Goal: Feedback & Contribution: Submit feedback/report problem

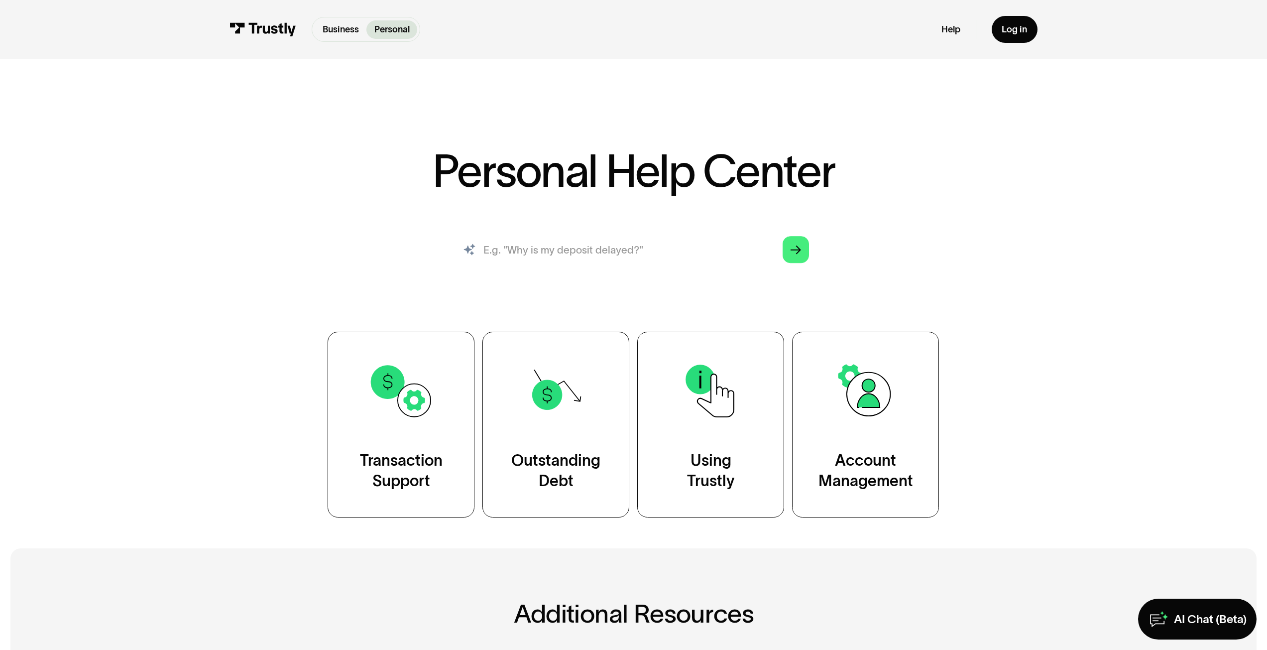
click at [562, 257] on input "search" at bounding box center [633, 249] width 372 height 41
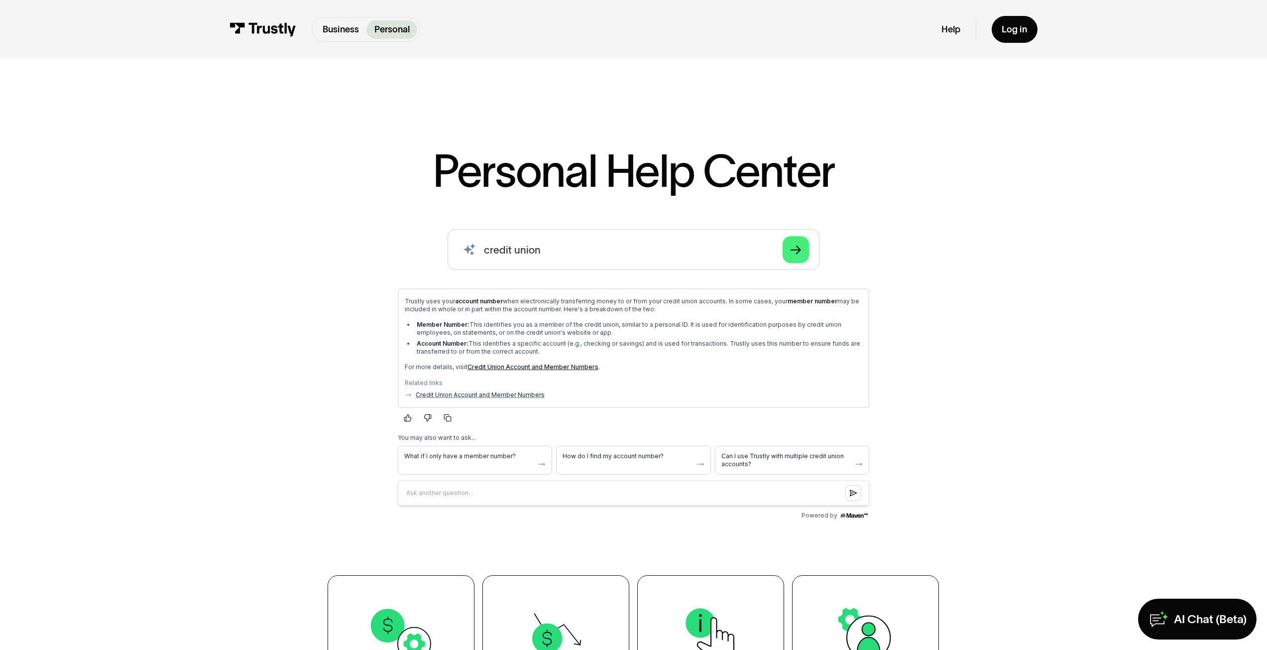
click at [505, 362] on link "Credit Union Account and Member Numbers" at bounding box center [532, 365] width 131 height 7
drag, startPoint x: 547, startPoint y: 255, endPoint x: 453, endPoint y: 251, distance: 94.2
click at [453, 251] on input "credit union" at bounding box center [633, 249] width 372 height 41
type input "trustly will not acknowledge bank account"
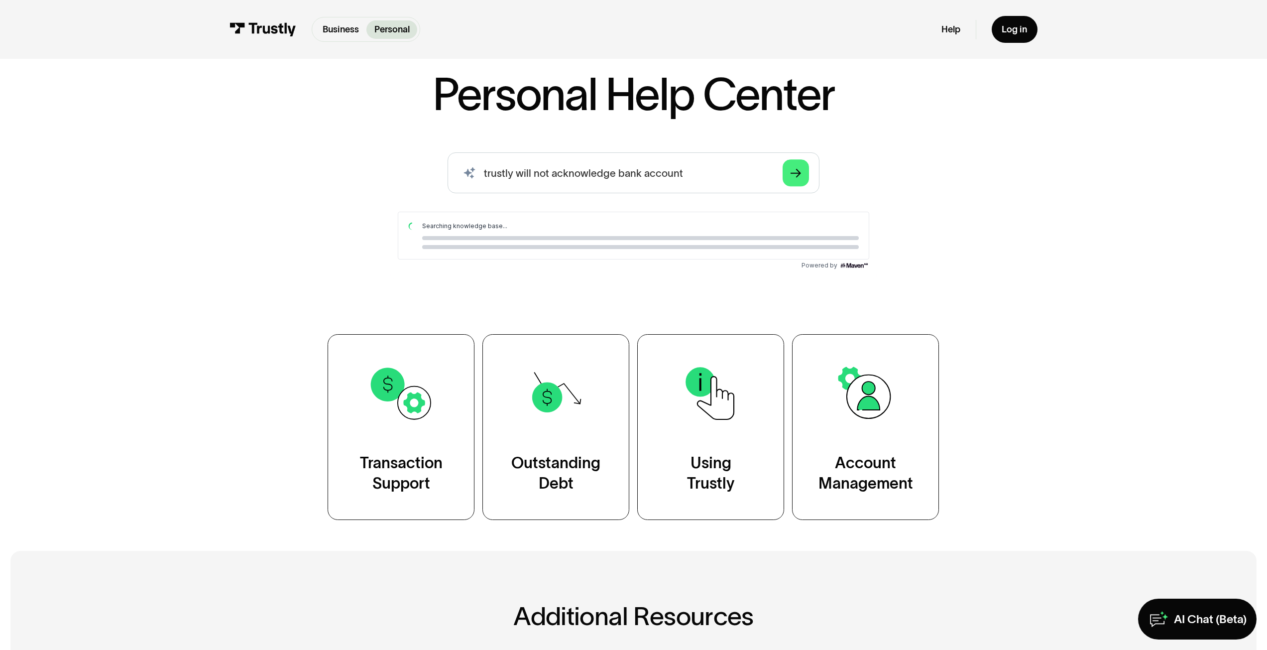
scroll to position [100, 0]
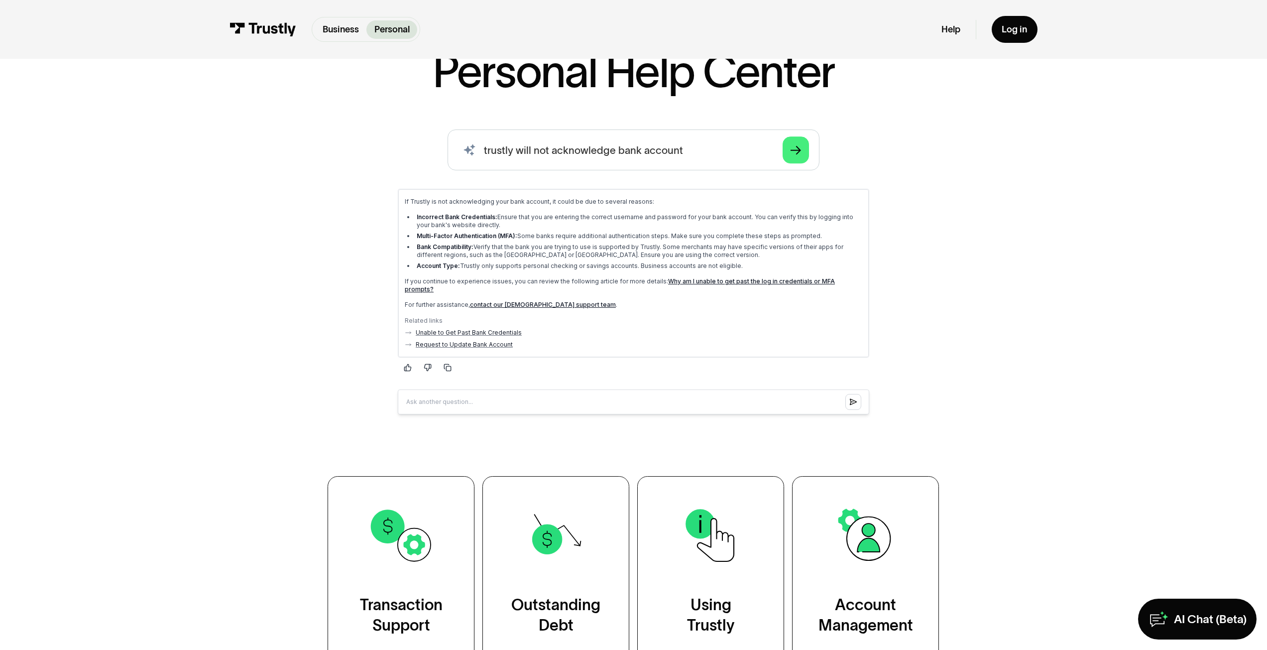
click at [547, 300] on link "contact our North American support team" at bounding box center [543, 303] width 146 height 7
click at [755, 280] on link "Why am I unable to get past the log in credentials or MFA prompts?" at bounding box center [620, 284] width 430 height 15
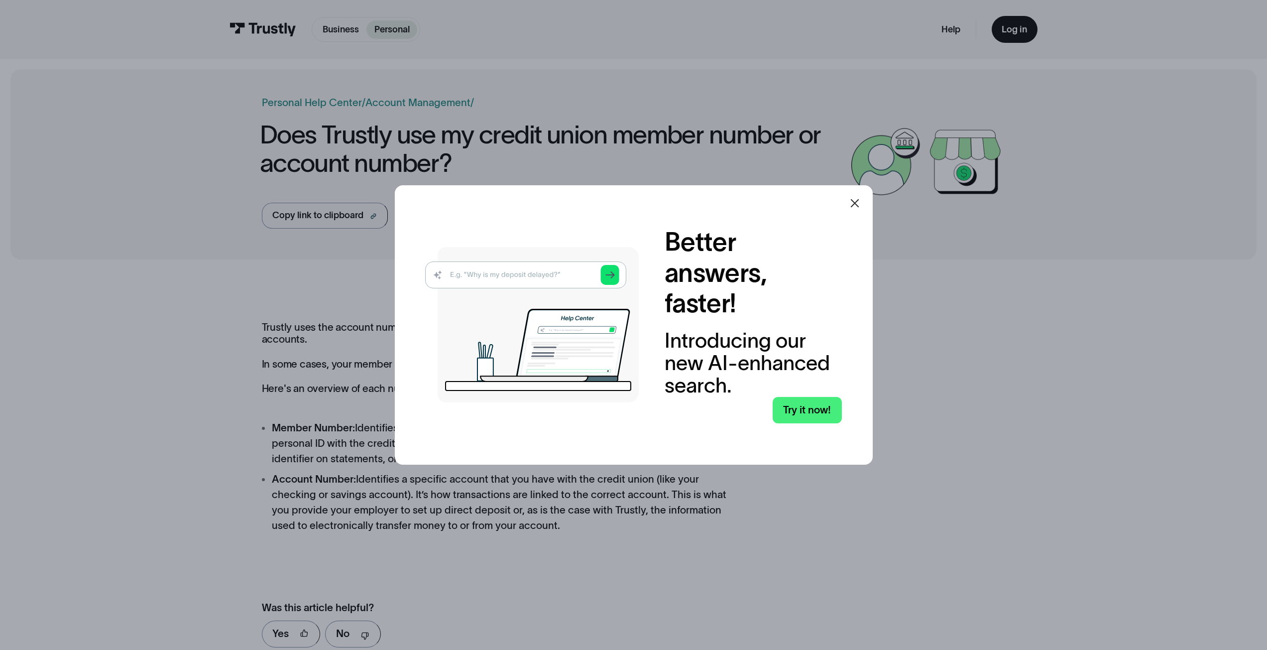
click at [859, 207] on icon at bounding box center [855, 203] width 12 height 12
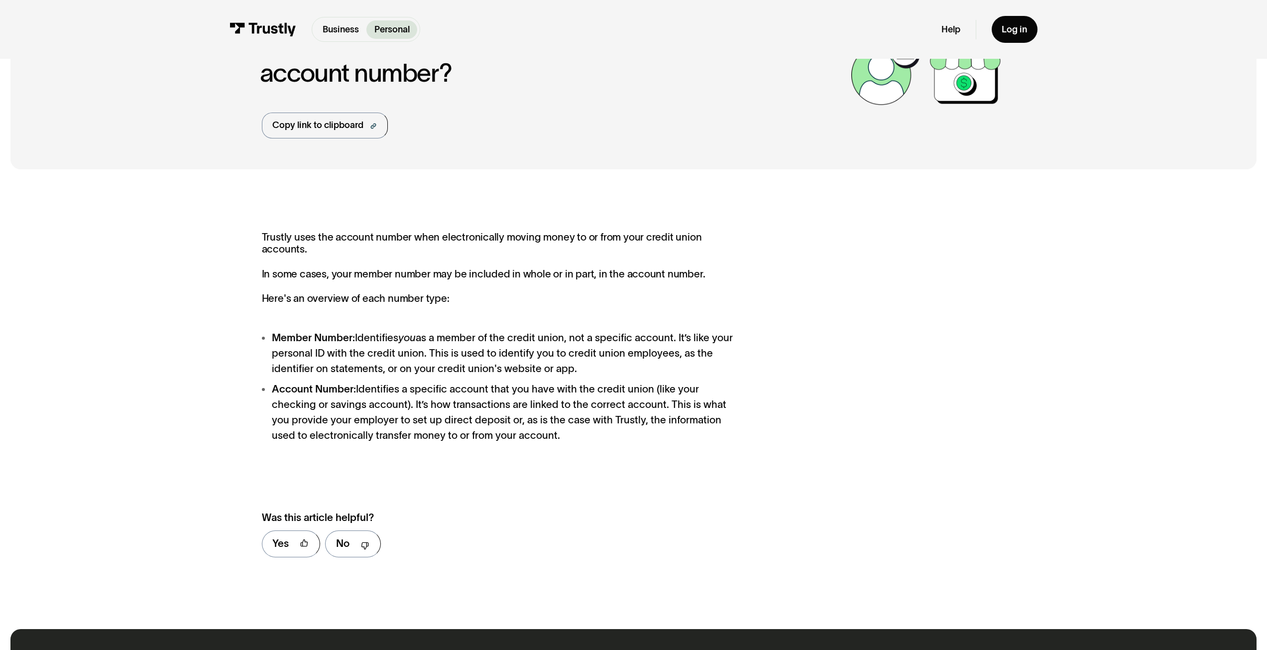
scroll to position [100, 0]
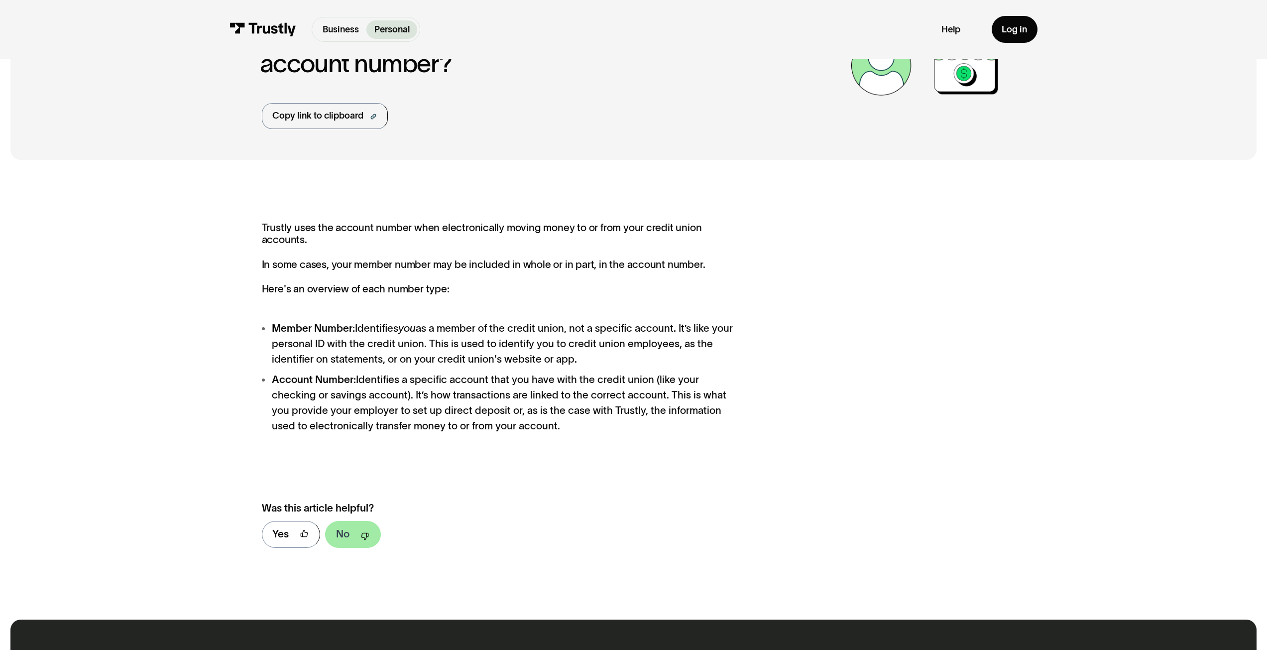
click at [350, 528] on link "No" at bounding box center [352, 534] width 55 height 27
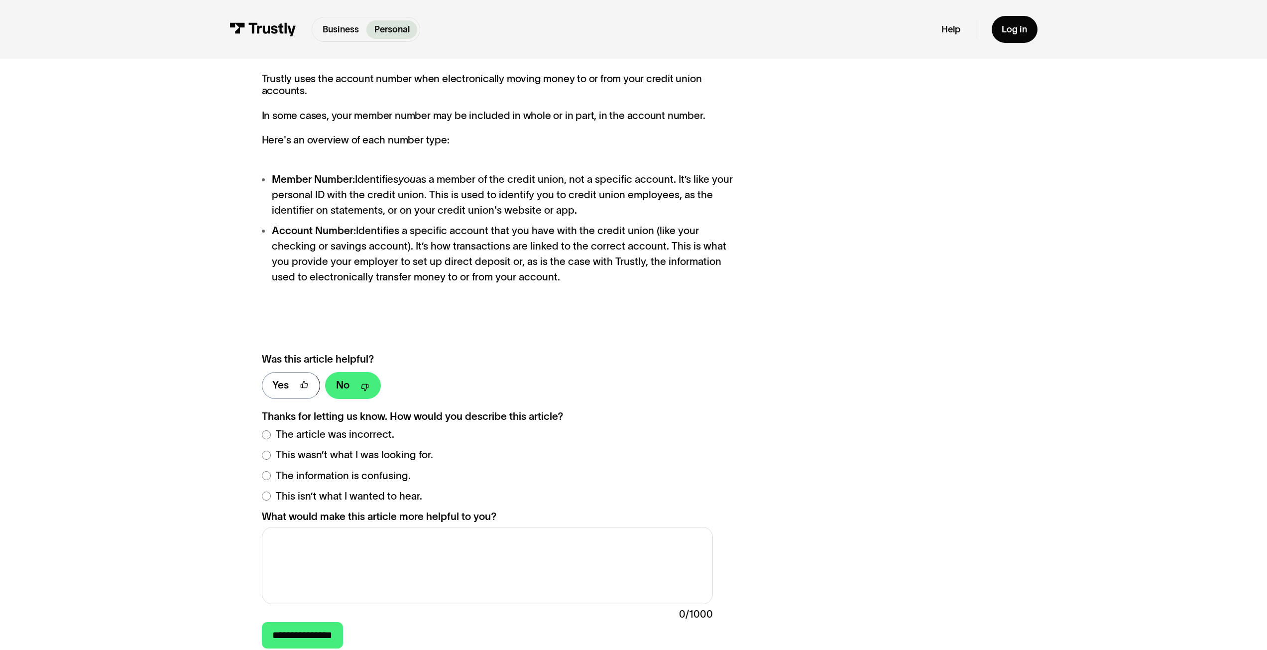
scroll to position [249, 0]
click at [288, 625] on input "**********" at bounding box center [302, 634] width 81 height 27
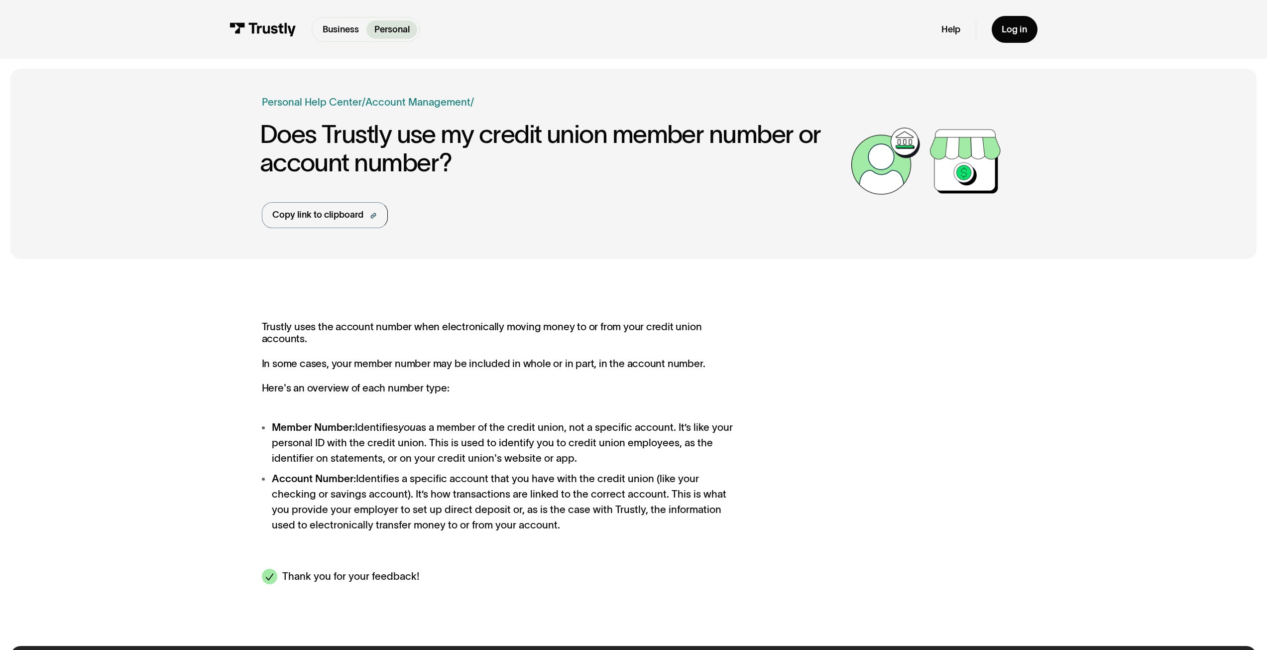
scroll to position [0, 0]
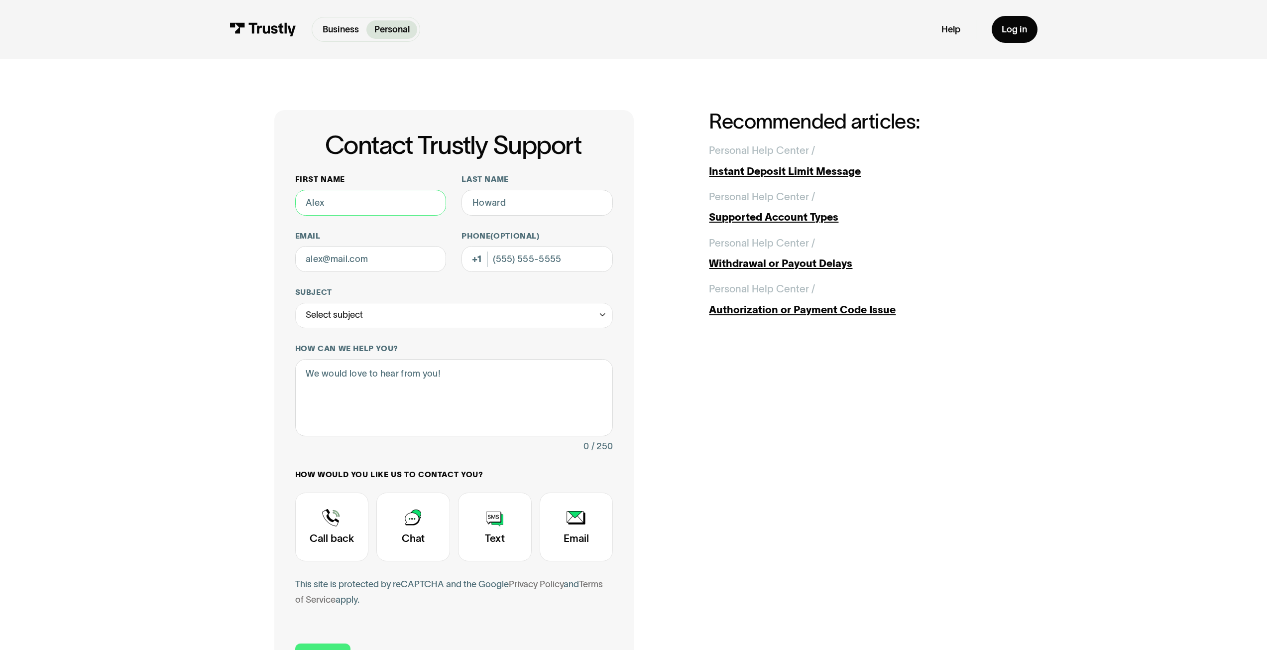
click at [345, 205] on input "First name" at bounding box center [370, 203] width 151 height 26
type input "Mark"
type input "Heyvaert"
type input "utcoia@outlook.com"
type input "(303) 887-9003"
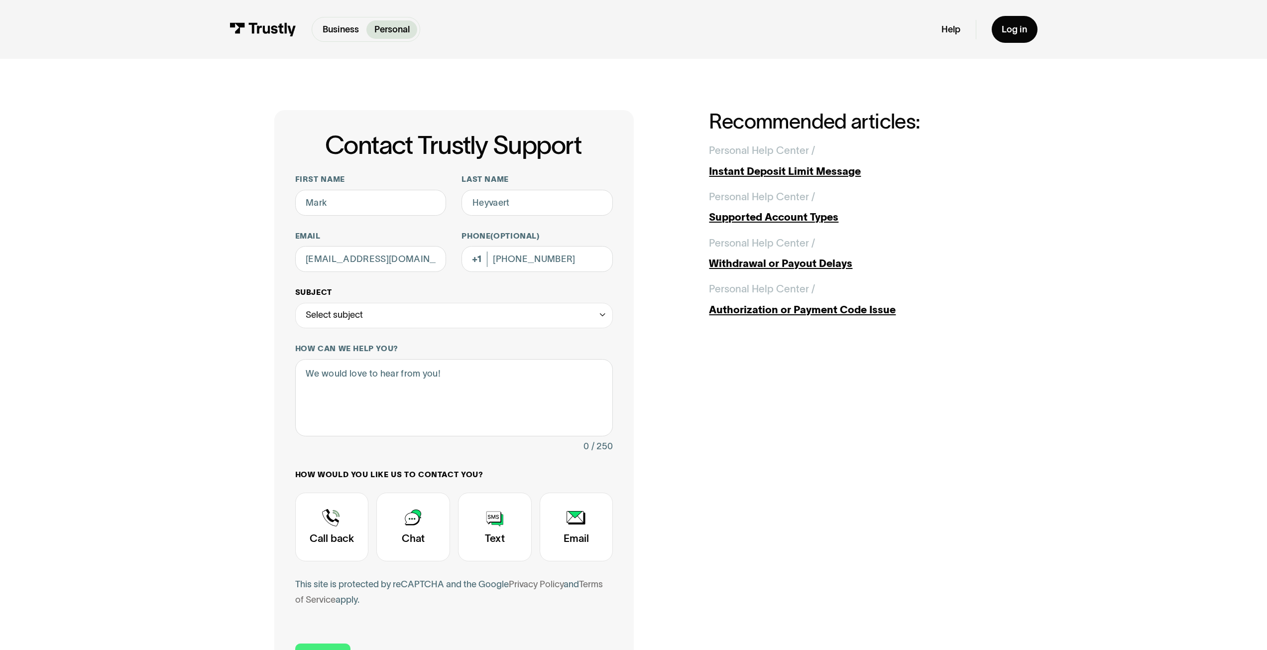
click at [398, 316] on div "Select subject" at bounding box center [454, 316] width 318 height 26
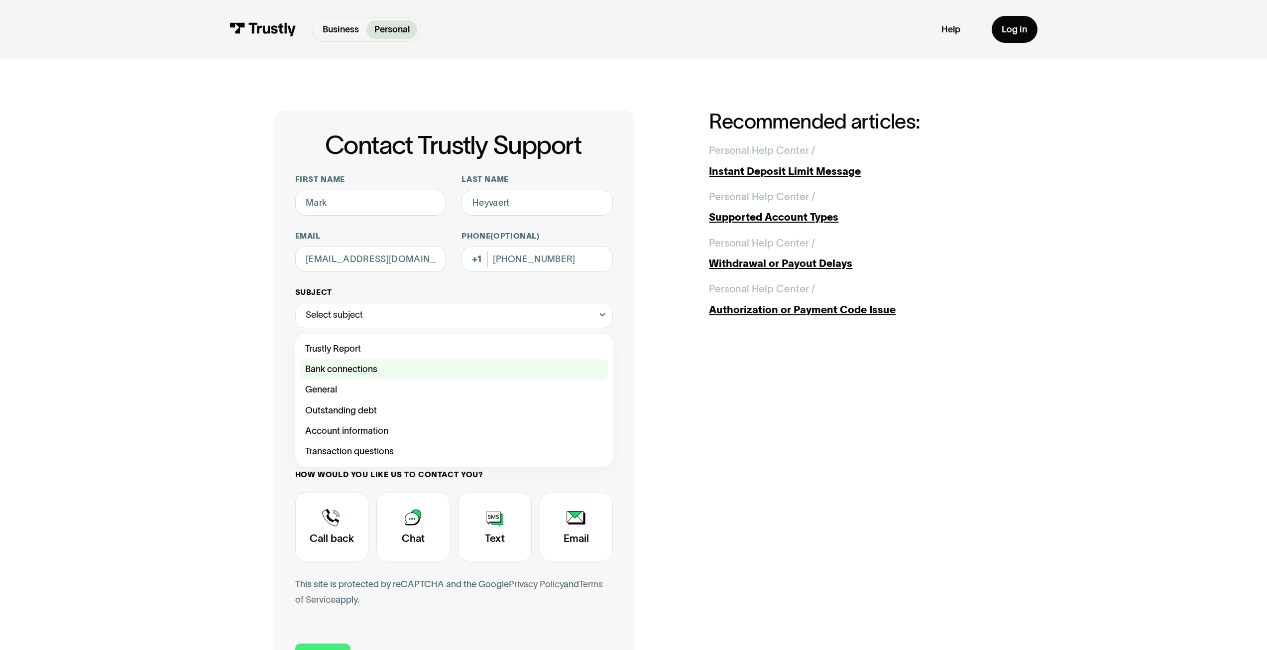
click at [368, 371] on div "Contact Trustly Support" at bounding box center [454, 369] width 308 height 20
type input "**********"
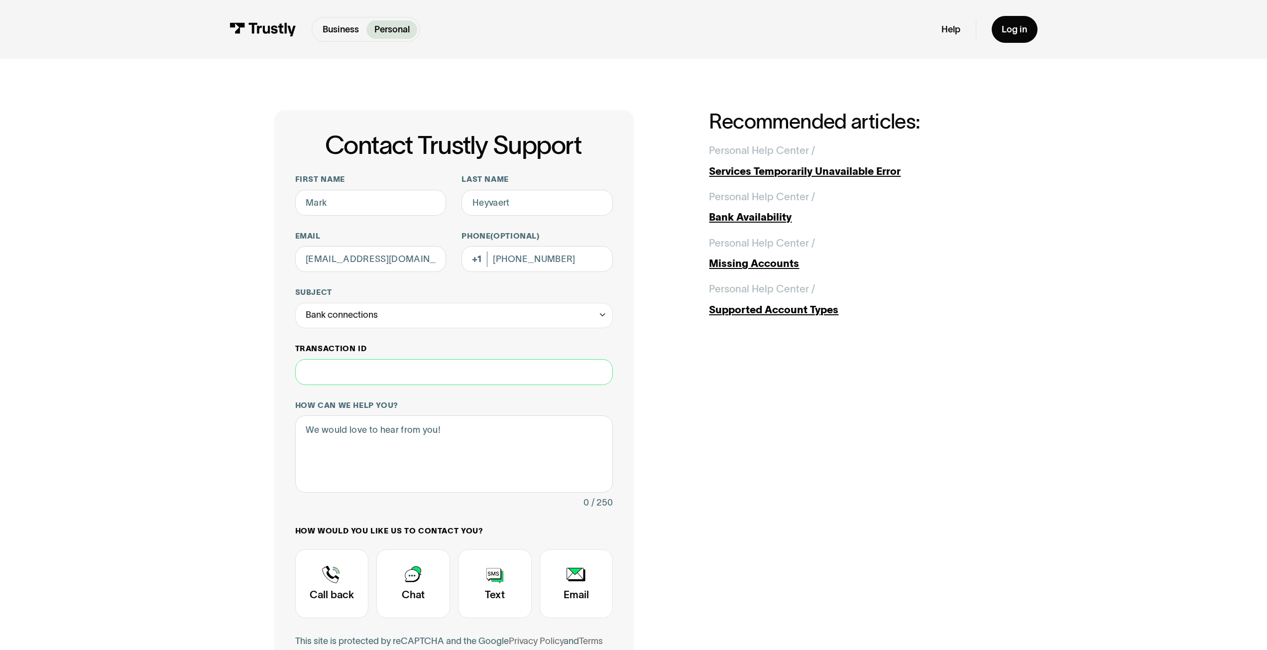
click at [327, 372] on input "Transaction ID" at bounding box center [454, 372] width 318 height 26
type input "***"
click at [337, 431] on textarea "How can we help you?" at bounding box center [454, 453] width 318 height 77
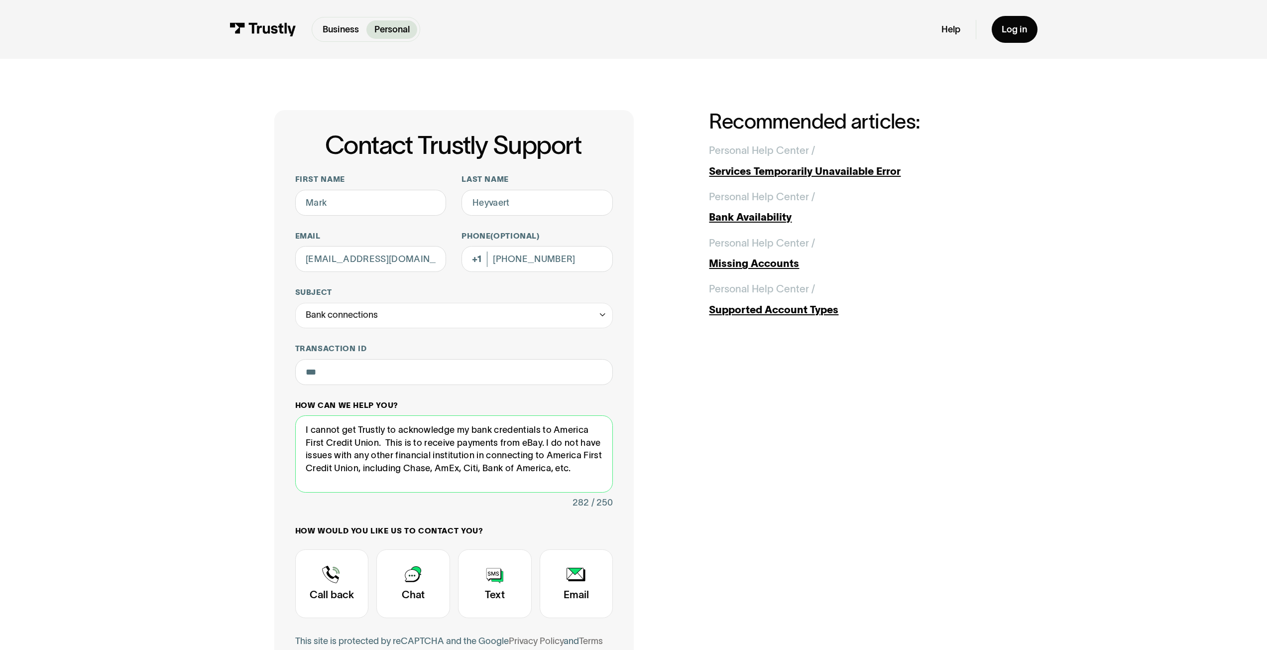
drag, startPoint x: 305, startPoint y: 431, endPoint x: 357, endPoint y: 435, distance: 52.4
click at [357, 435] on textarea "I cannot get Trustly to acknowledge my bank credentials to America First Credit…" at bounding box center [454, 453] width 318 height 77
click at [337, 428] on textarea "Trustly to acknowledge my bank credentials to America First Credit Union. This …" at bounding box center [454, 453] width 318 height 77
drag, startPoint x: 337, startPoint y: 443, endPoint x: 366, endPoint y: 442, distance: 28.4
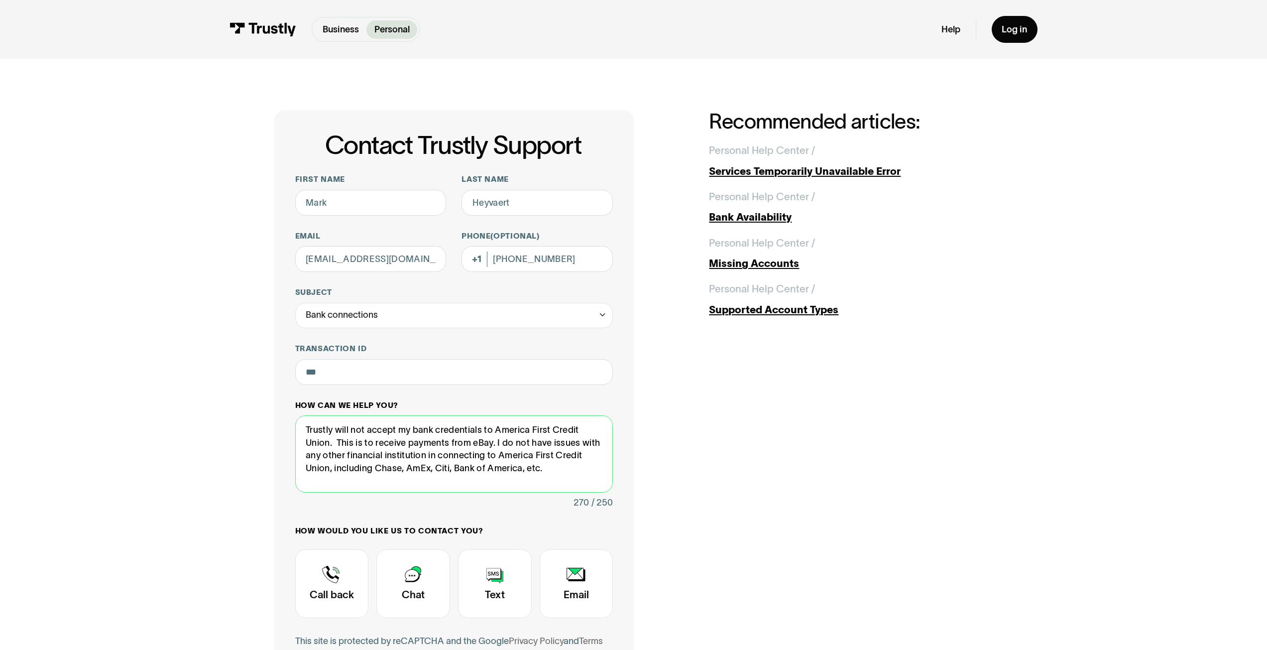
click at [366, 442] on textarea "Trustly will not accept my bank credentials to America First Credit Union. This…" at bounding box center [454, 453] width 318 height 77
click at [428, 455] on textarea "Trustly will not accept my bank credentials to America First Credit Union so I …" at bounding box center [454, 453] width 318 height 77
drag, startPoint x: 548, startPoint y: 455, endPoint x: 598, endPoint y: 458, distance: 49.3
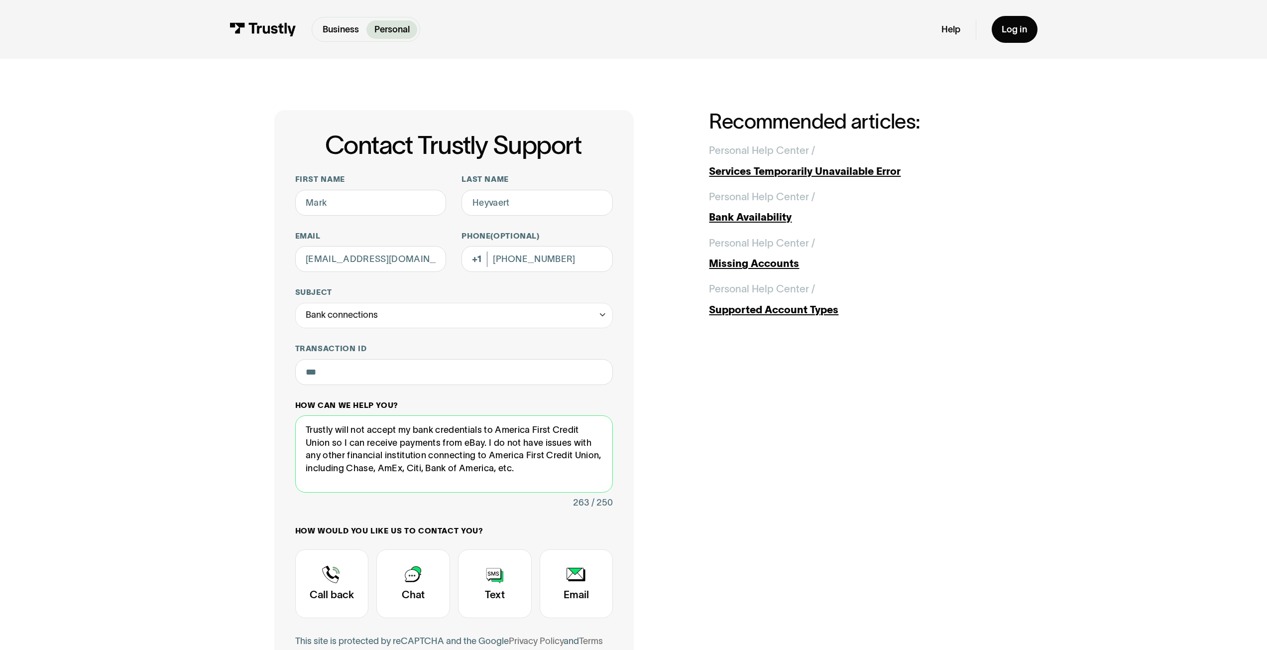
click at [598, 458] on textarea "Trustly will not accept my bank credentials to America First Credit Union so I …" at bounding box center [454, 453] width 318 height 77
drag, startPoint x: 491, startPoint y: 457, endPoint x: 546, endPoint y: 457, distance: 54.7
click at [546, 457] on textarea "Trustly will not accept my bank credentials to America First Credit Union so I …" at bounding box center [454, 453] width 318 height 77
click at [457, 473] on textarea "Trustly will not accept my bank credentials to America First Credit Union so I …" at bounding box center [454, 453] width 318 height 77
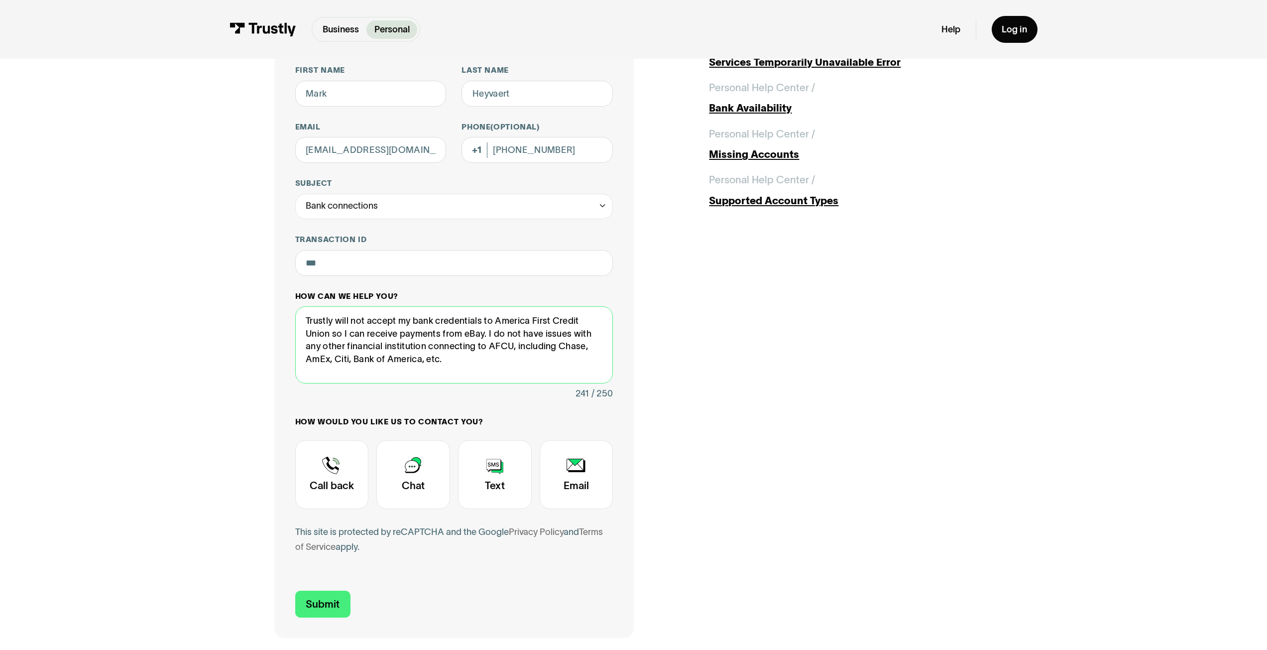
scroll to position [199, 0]
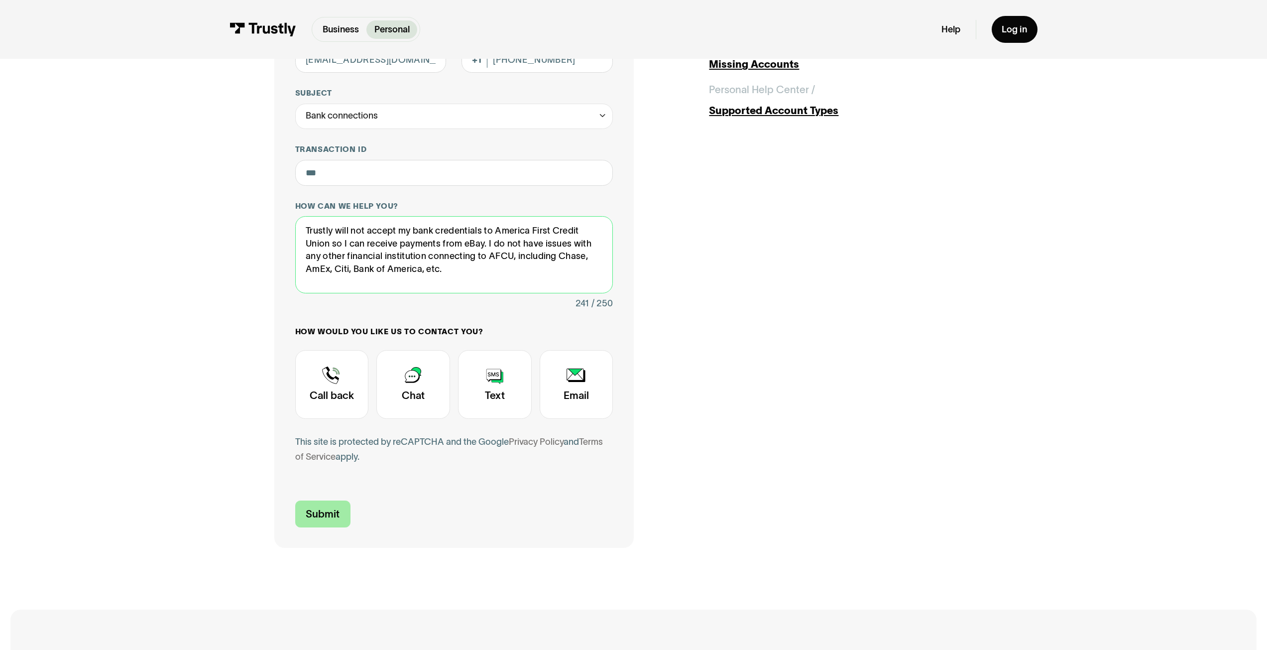
type textarea "Trustly will not accept my bank credentials to America First Credit Union so I …"
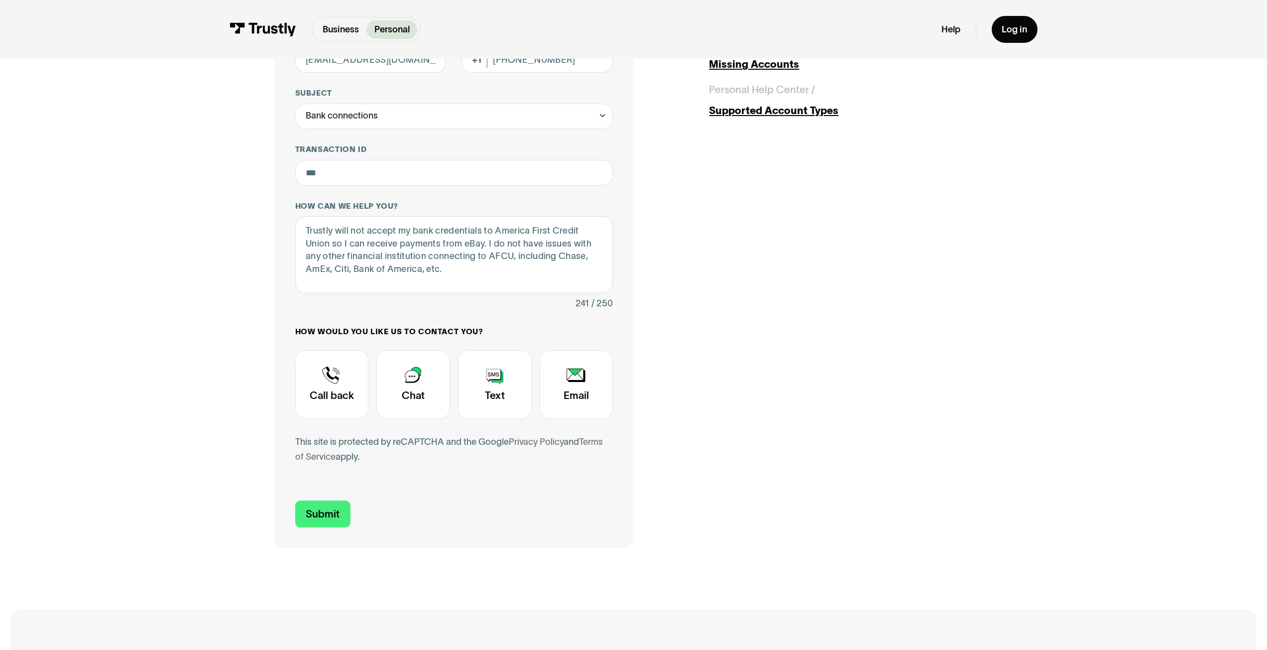
drag, startPoint x: 324, startPoint y: 516, endPoint x: 450, endPoint y: 515, distance: 125.9
click at [452, 518] on form "**********" at bounding box center [454, 251] width 318 height 552
click at [333, 376] on div "Contact Trustly Support" at bounding box center [332, 384] width 74 height 69
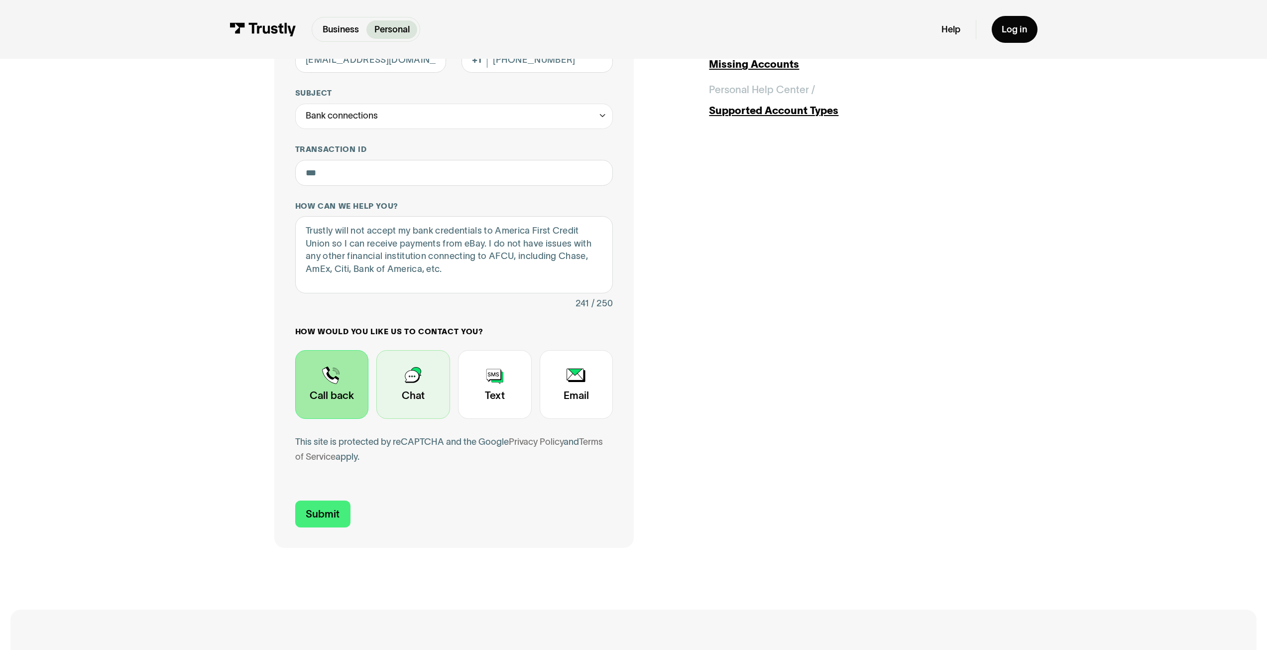
click at [410, 375] on div "Contact Trustly Support" at bounding box center [413, 384] width 74 height 69
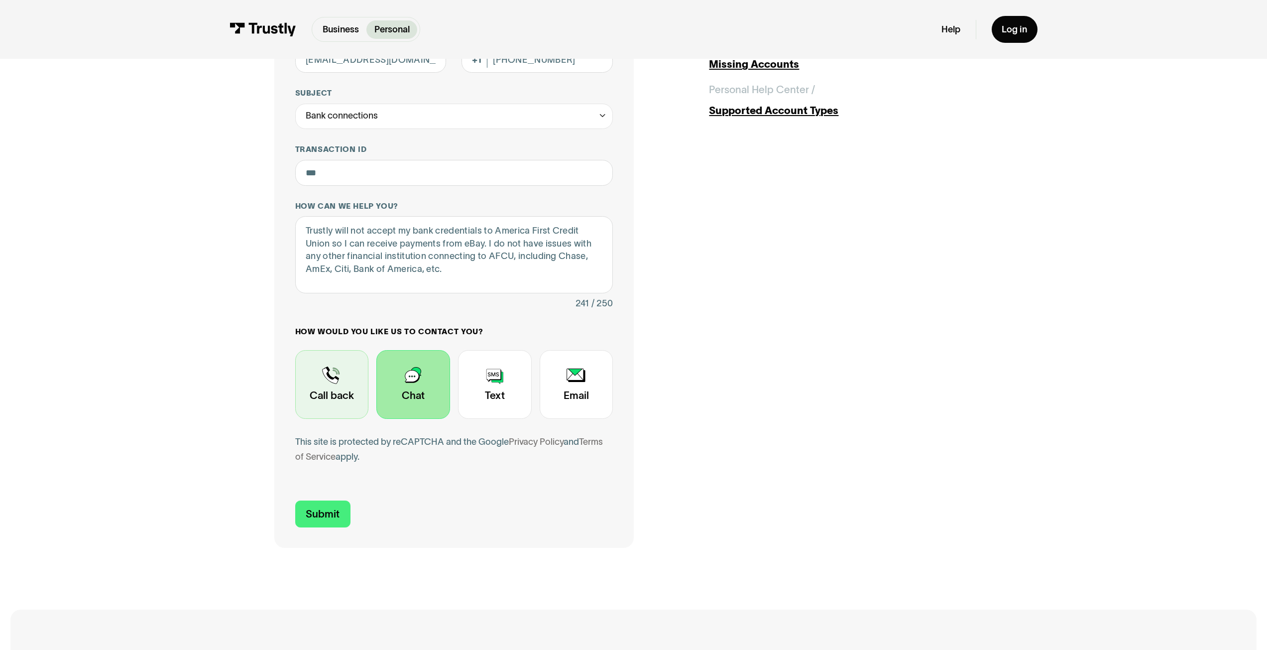
click at [327, 376] on div "Contact Trustly Support" at bounding box center [332, 384] width 74 height 69
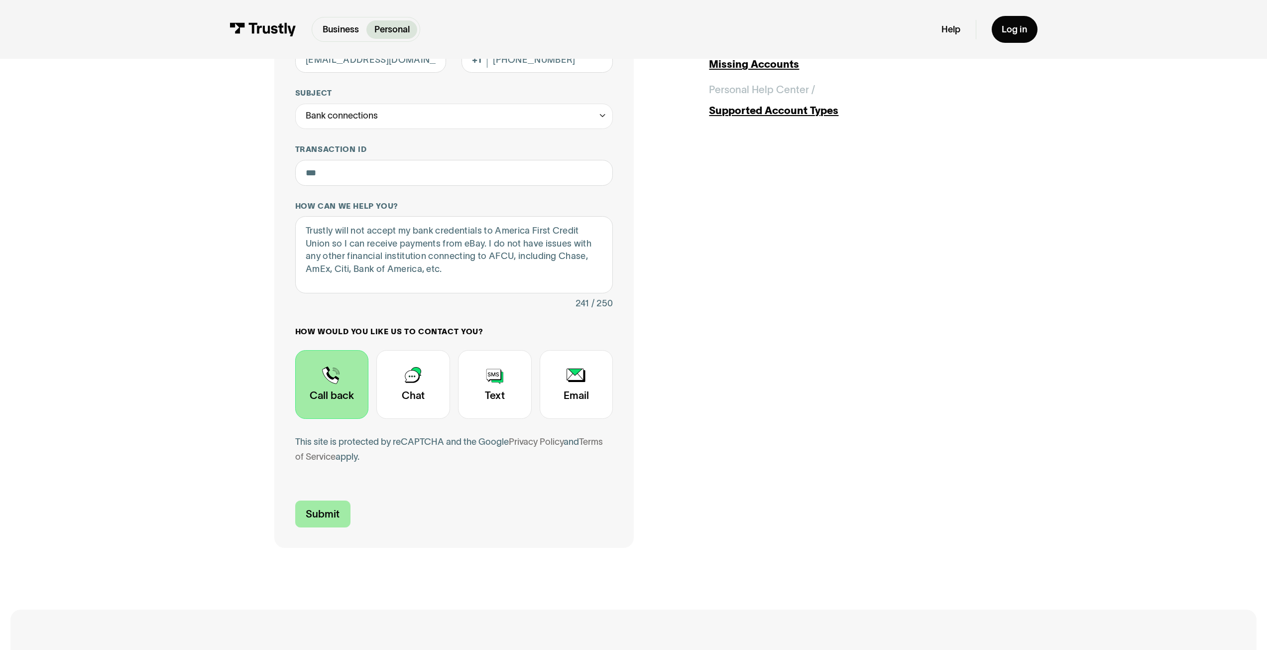
click at [312, 515] on input "Submit" at bounding box center [322, 513] width 55 height 27
type input "+13038879003"
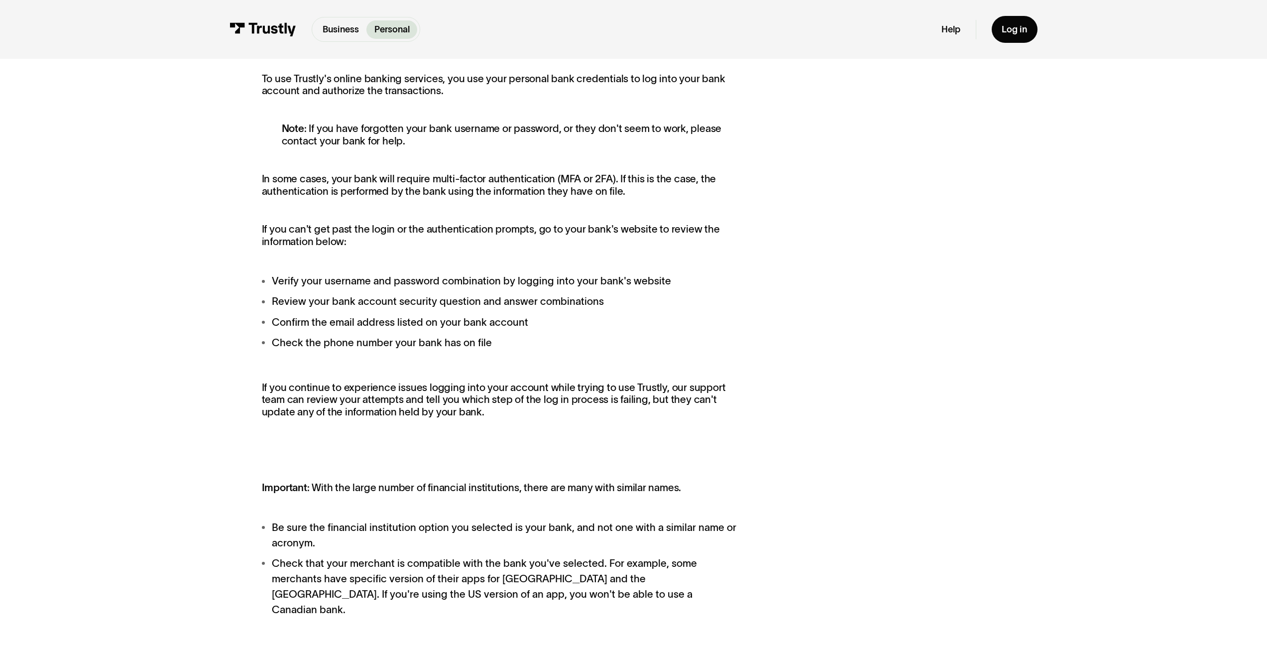
scroll to position [249, 0]
